Goal: Information Seeking & Learning: Learn about a topic

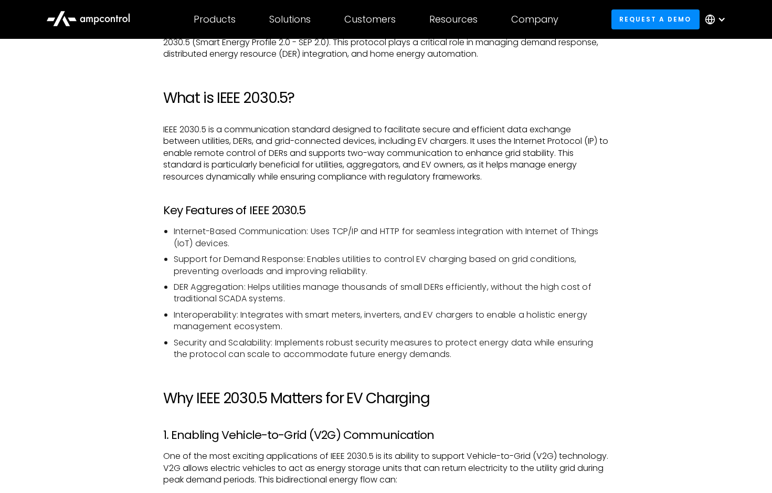
scroll to position [670, 0]
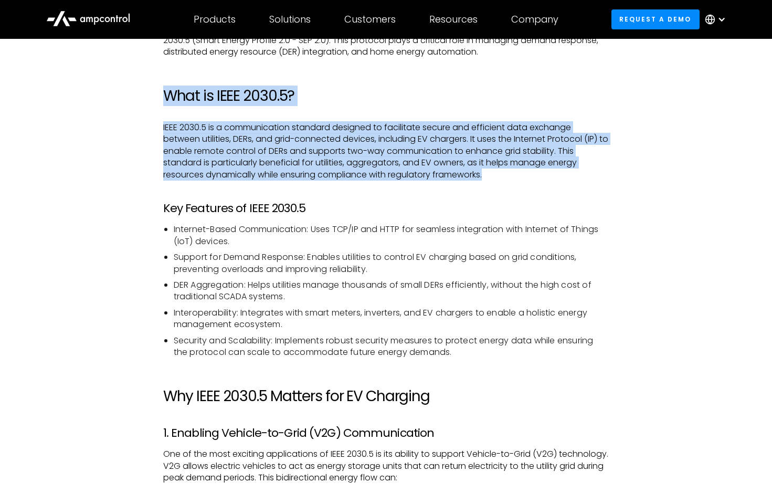
drag, startPoint x: 498, startPoint y: 74, endPoint x: 512, endPoint y: 174, distance: 101.3
click at [512, 174] on p "IEEE 2030.5 is a communication standard designed to facilitate secure and effic…" at bounding box center [386, 151] width 446 height 59
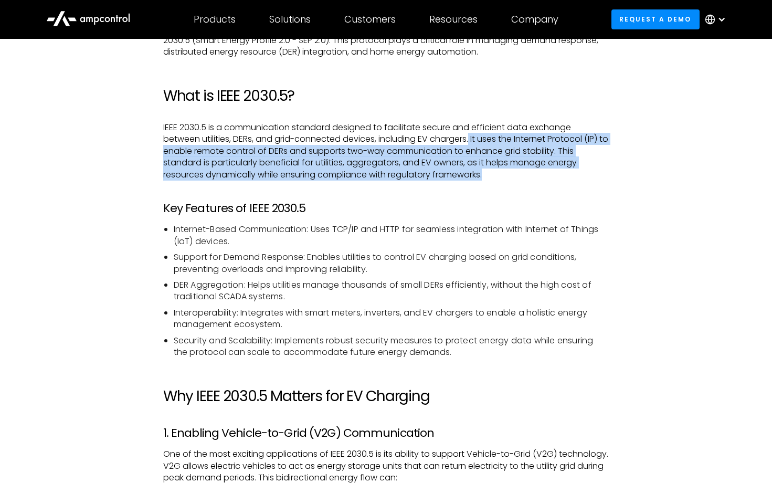
drag, startPoint x: 472, startPoint y: 134, endPoint x: 508, endPoint y: 165, distance: 47.3
click at [508, 165] on p "IEEE 2030.5 is a communication standard designed to facilitate secure and effic…" at bounding box center [386, 151] width 446 height 59
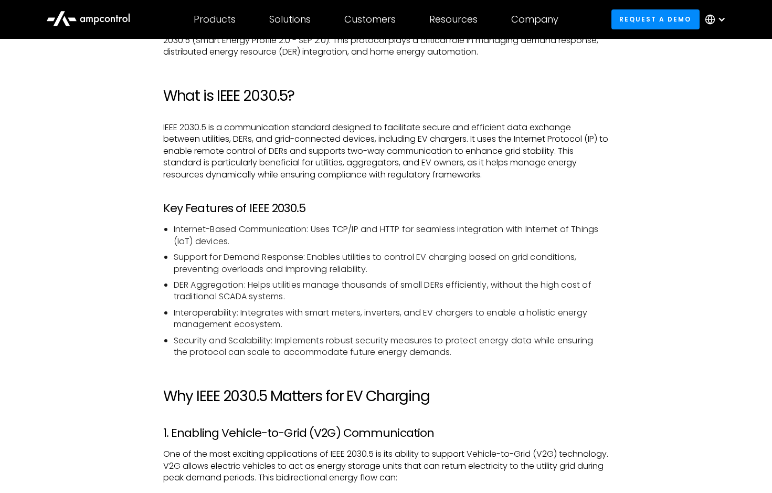
click at [482, 90] on h2 "What is IEEE 2030.5?" at bounding box center [386, 96] width 446 height 18
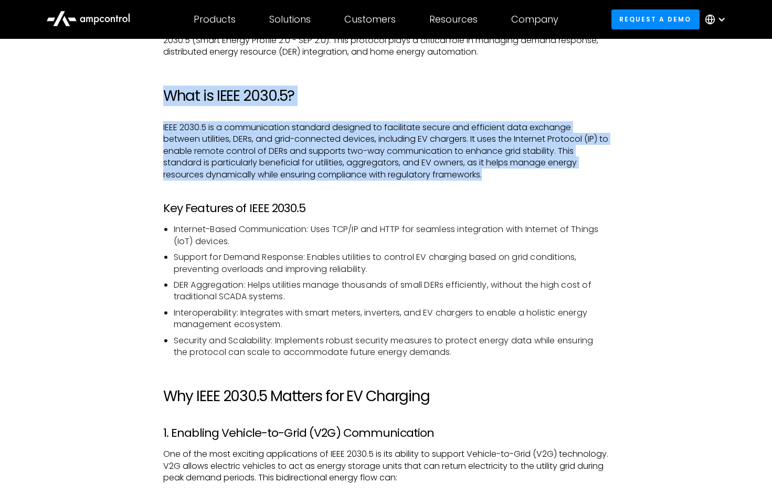
drag, startPoint x: 468, startPoint y: 76, endPoint x: 565, endPoint y: 166, distance: 133.0
click at [565, 166] on p "IEEE 2030.5 is a communication standard designed to facilitate secure and effic…" at bounding box center [386, 151] width 446 height 59
drag, startPoint x: 565, startPoint y: 166, endPoint x: 557, endPoint y: 108, distance: 58.8
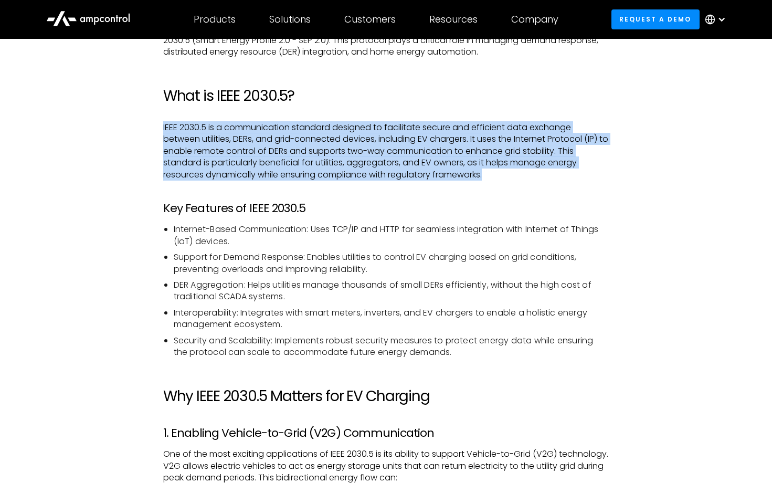
drag, startPoint x: 571, startPoint y: 68, endPoint x: 562, endPoint y: 170, distance: 102.3
click at [562, 170] on p "IEEE 2030.5 is a communication standard designed to facilitate secure and effic…" at bounding box center [386, 151] width 446 height 59
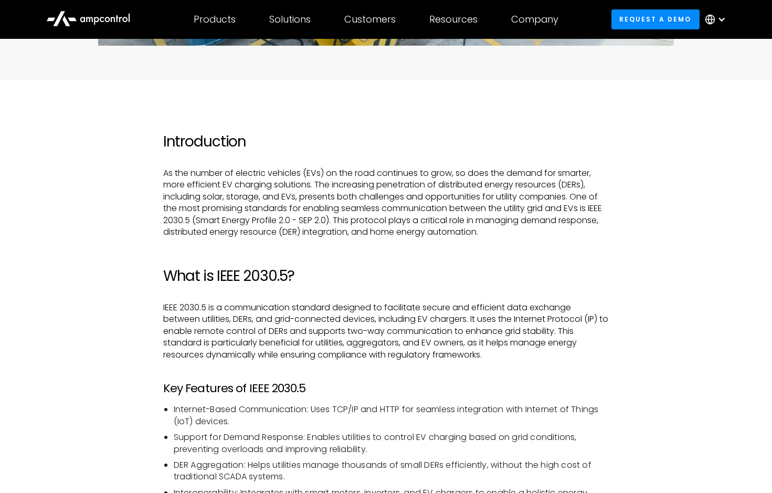
scroll to position [449, 0]
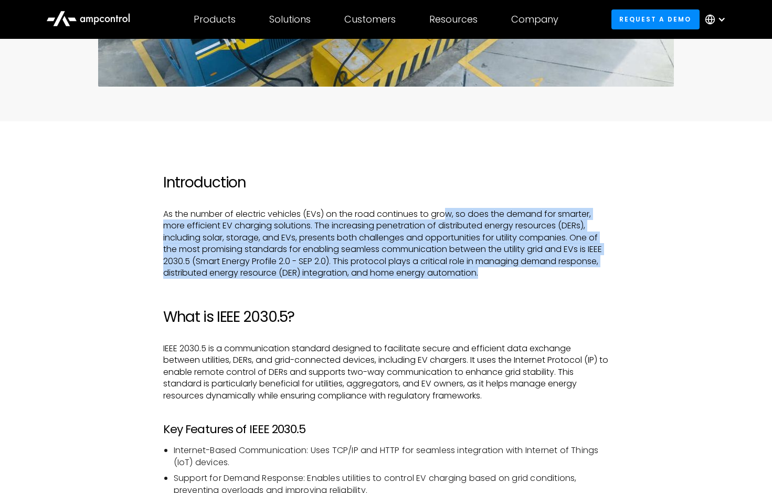
drag, startPoint x: 450, startPoint y: 210, endPoint x: 543, endPoint y: 273, distance: 111.8
click at [543, 273] on p "As the number of electric vehicles (EVs) on the road continues to grow, so does…" at bounding box center [386, 243] width 446 height 70
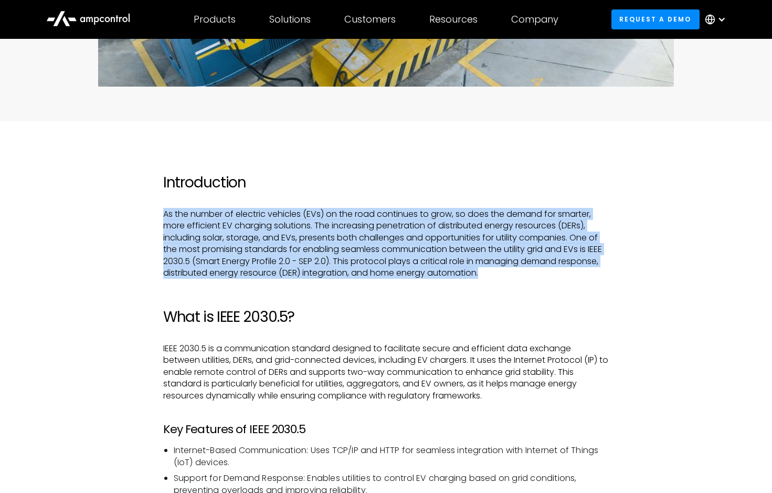
drag, startPoint x: 543, startPoint y: 273, endPoint x: 521, endPoint y: 196, distance: 80.1
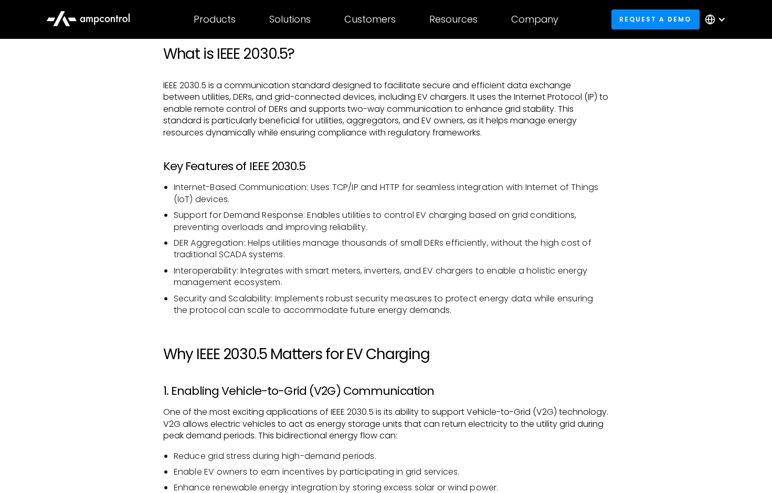
scroll to position [712, 0]
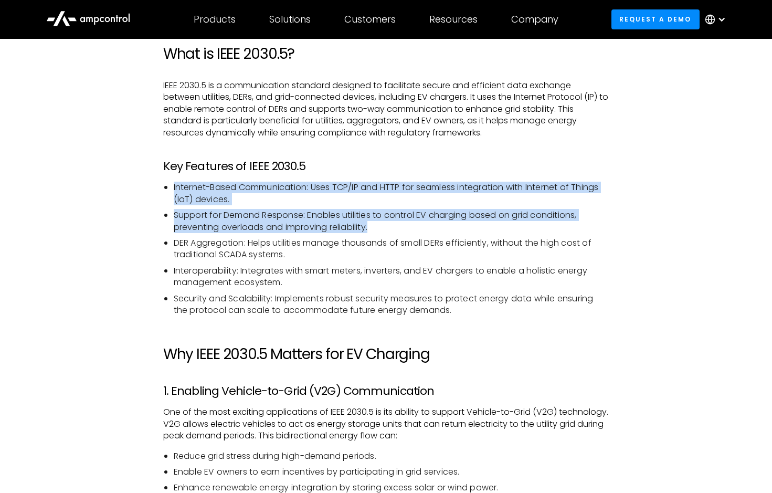
drag, startPoint x: 468, startPoint y: 173, endPoint x: 462, endPoint y: 225, distance: 52.3
click at [462, 225] on li "Support for Demand Response: Enables utilities to control EV charging based on …" at bounding box center [392, 221] width 436 height 24
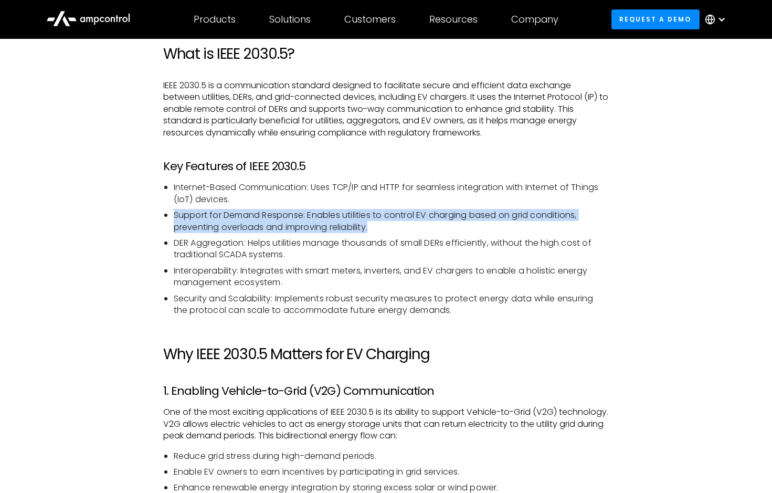
drag, startPoint x: 462, startPoint y: 225, endPoint x: 458, endPoint y: 195, distance: 30.7
click at [458, 195] on ul "Internet-Based Communication: Uses TCP/IP and HTTP for seamless integration wit…" at bounding box center [386, 249] width 446 height 134
click at [458, 195] on li "Internet-Based Communication: Uses TCP/IP and HTTP for seamless integration wit…" at bounding box center [392, 194] width 436 height 24
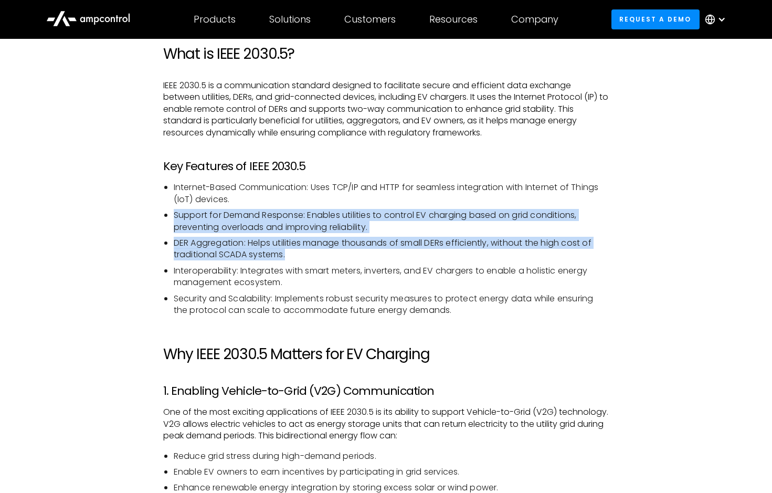
drag, startPoint x: 458, startPoint y: 195, endPoint x: 458, endPoint y: 249, distance: 54.6
click at [458, 249] on ul "Internet-Based Communication: Uses TCP/IP and HTTP for seamless integration wit…" at bounding box center [386, 249] width 446 height 134
click at [458, 249] on li "DER Aggregation: Helps utilities manage thousands of small DERs efficiently, wi…" at bounding box center [392, 249] width 436 height 24
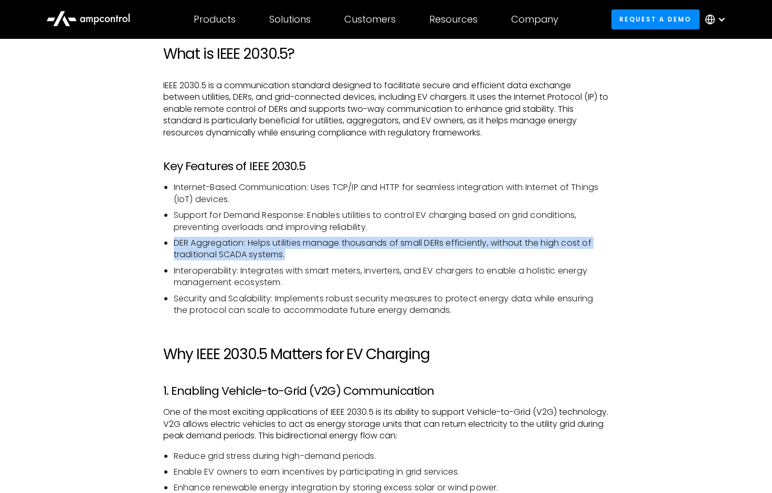
drag, startPoint x: 458, startPoint y: 249, endPoint x: 458, endPoint y: 227, distance: 22.0
click at [458, 227] on ul "Internet-Based Communication: Uses TCP/IP and HTTP for seamless integration wit…" at bounding box center [386, 249] width 446 height 134
click at [458, 227] on li "Support for Demand Response: Enables utilities to control EV charging based on …" at bounding box center [392, 221] width 436 height 24
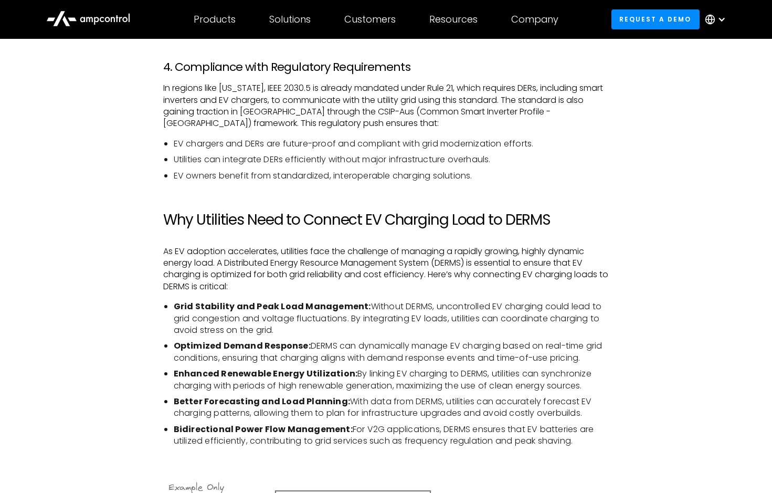
scroll to position [1410, 0]
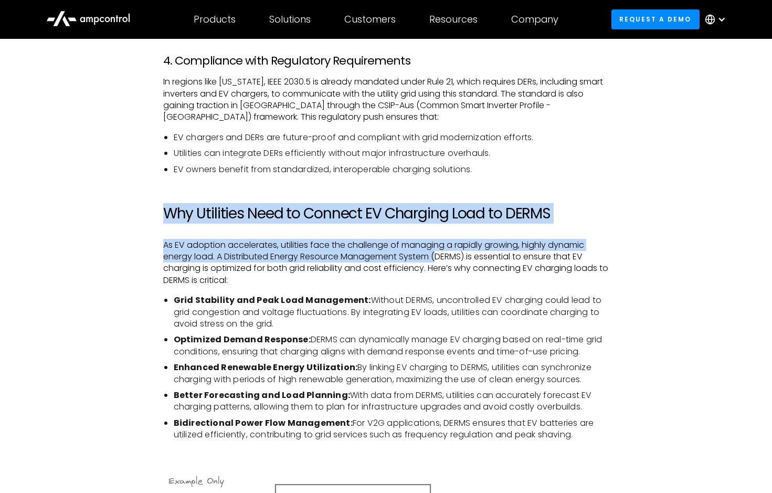
drag, startPoint x: 433, startPoint y: 181, endPoint x: 437, endPoint y: 252, distance: 71.0
click at [437, 252] on div "Introduction As the number of electric vehicles (EVs) on the road continues to …" at bounding box center [386, 195] width 446 height 1966
click at [437, 252] on p "As EV adoption accelerates, utilities face the challenge of managing a rapidly …" at bounding box center [386, 262] width 446 height 47
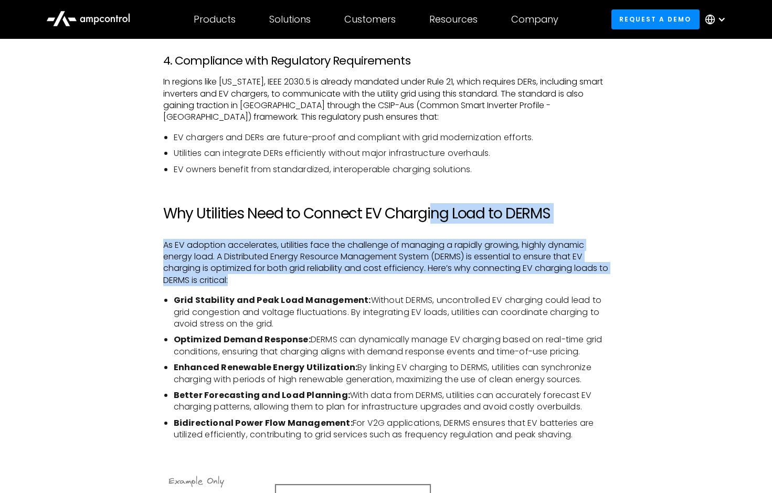
drag, startPoint x: 437, startPoint y: 265, endPoint x: 434, endPoint y: 195, distance: 70.4
click at [434, 195] on div "Introduction As the number of electric vehicles (EVs) on the road continues to …" at bounding box center [386, 195] width 446 height 1966
click at [434, 205] on h2 "Why Utilities Need to Connect EV Charging Load to DERMS" at bounding box center [386, 214] width 446 height 18
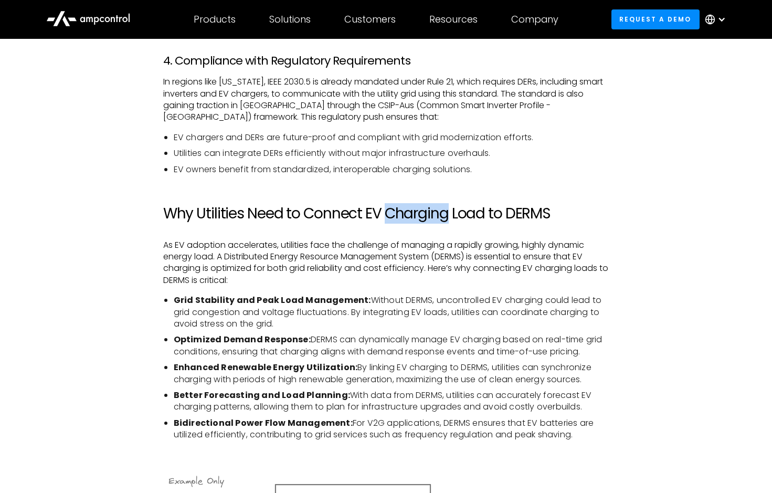
click at [434, 205] on h2 "Why Utilities Need to Connect EV Charging Load to DERMS" at bounding box center [386, 214] width 446 height 18
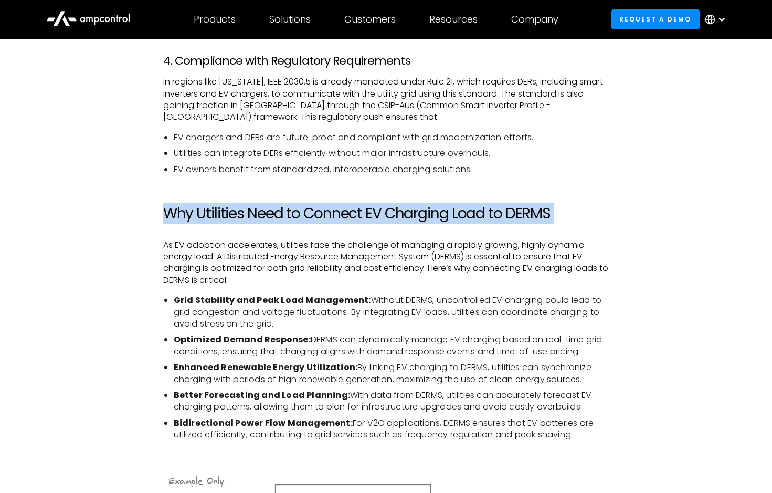
click at [434, 205] on h2 "Why Utilities Need to Connect EV Charging Load to DERMS" at bounding box center [386, 214] width 446 height 18
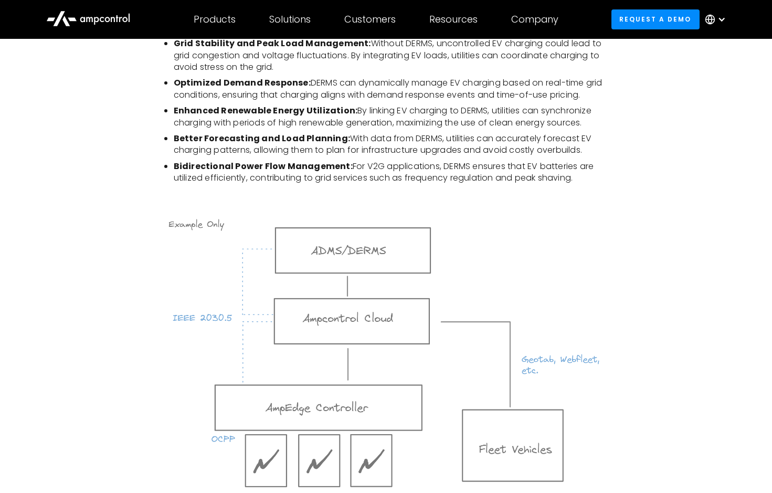
scroll to position [1672, 0]
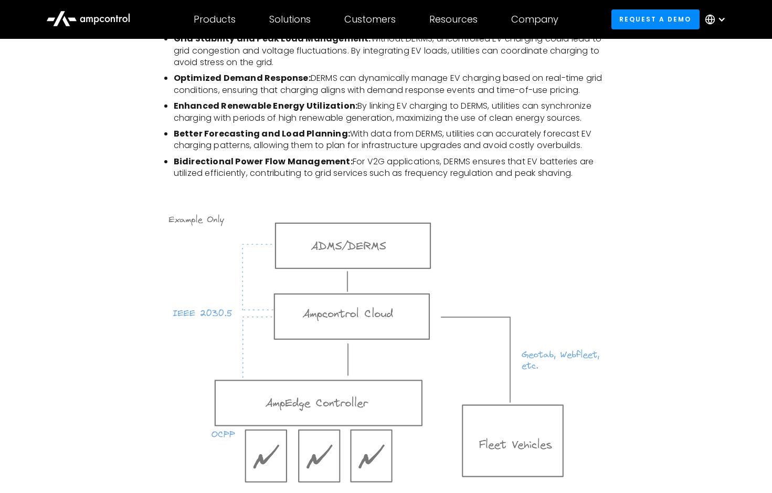
drag, startPoint x: 266, startPoint y: 393, endPoint x: 391, endPoint y: 392, distance: 124.9
click at [566, 188] on div at bounding box center [386, 348] width 446 height 321
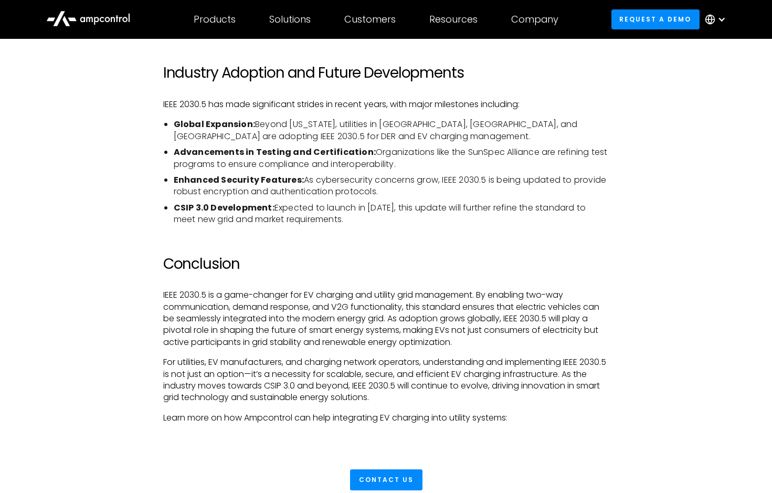
scroll to position [2148, 0]
